Goal: Task Accomplishment & Management: Manage account settings

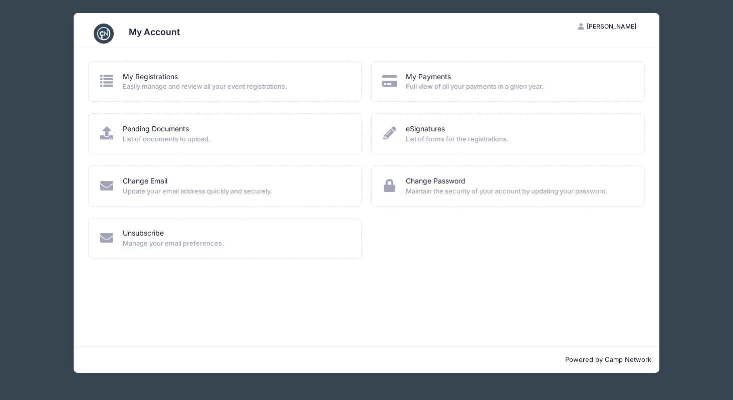
click at [172, 84] on span "Easily manage and review all your event registrations." at bounding box center [235, 87] width 225 height 10
click at [106, 80] on icon at bounding box center [107, 80] width 17 height 13
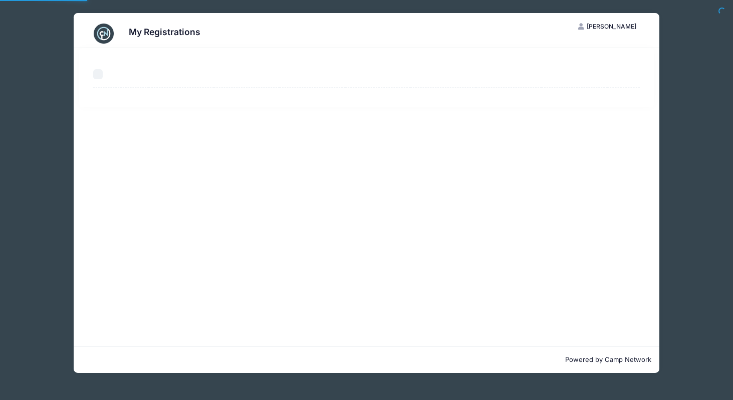
select select "50"
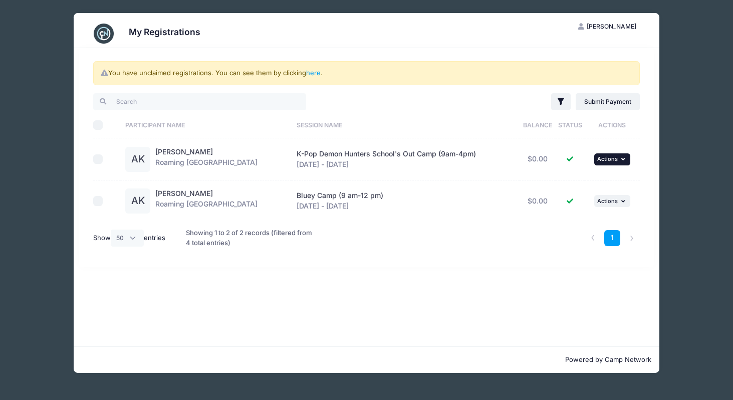
click at [609, 159] on span "Actions" at bounding box center [608, 158] width 21 height 7
click at [426, 316] on div "You have unclaimed registrations. You can see them by clicking here . Filter Fi…" at bounding box center [367, 197] width 586 height 298
click at [314, 72] on link "here" at bounding box center [313, 73] width 15 height 8
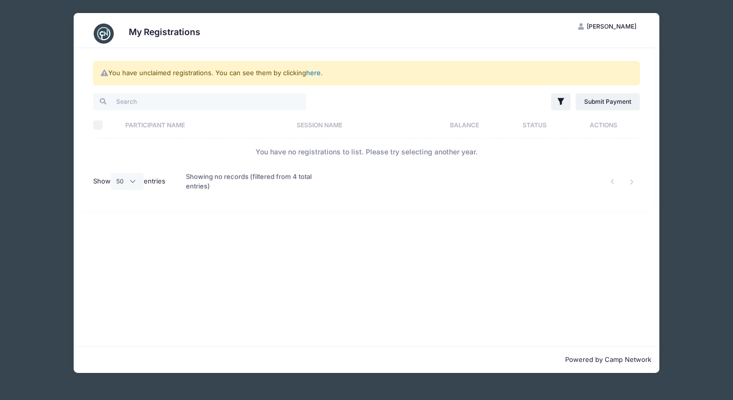
click at [320, 73] on link "here" at bounding box center [313, 73] width 15 height 8
